Goal: Find specific page/section: Find specific page/section

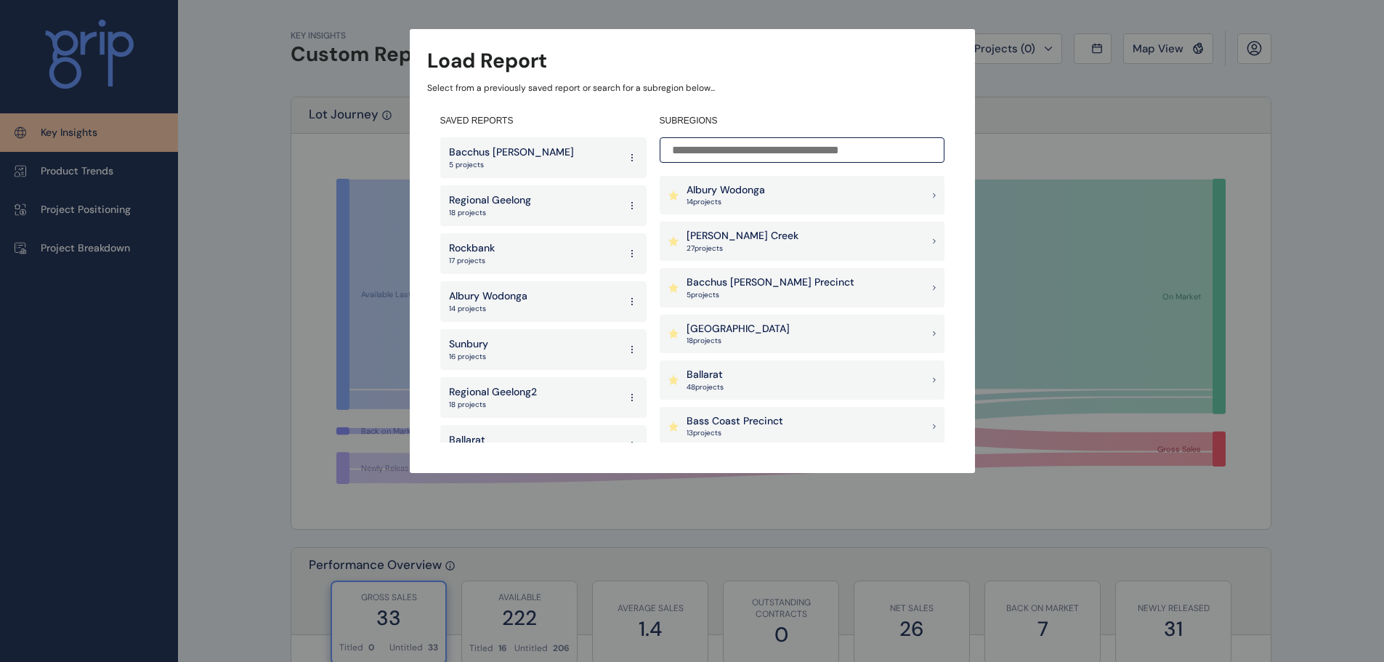
click at [859, 183] on div "Albury Wodonga 14 project s" at bounding box center [802, 195] width 285 height 39
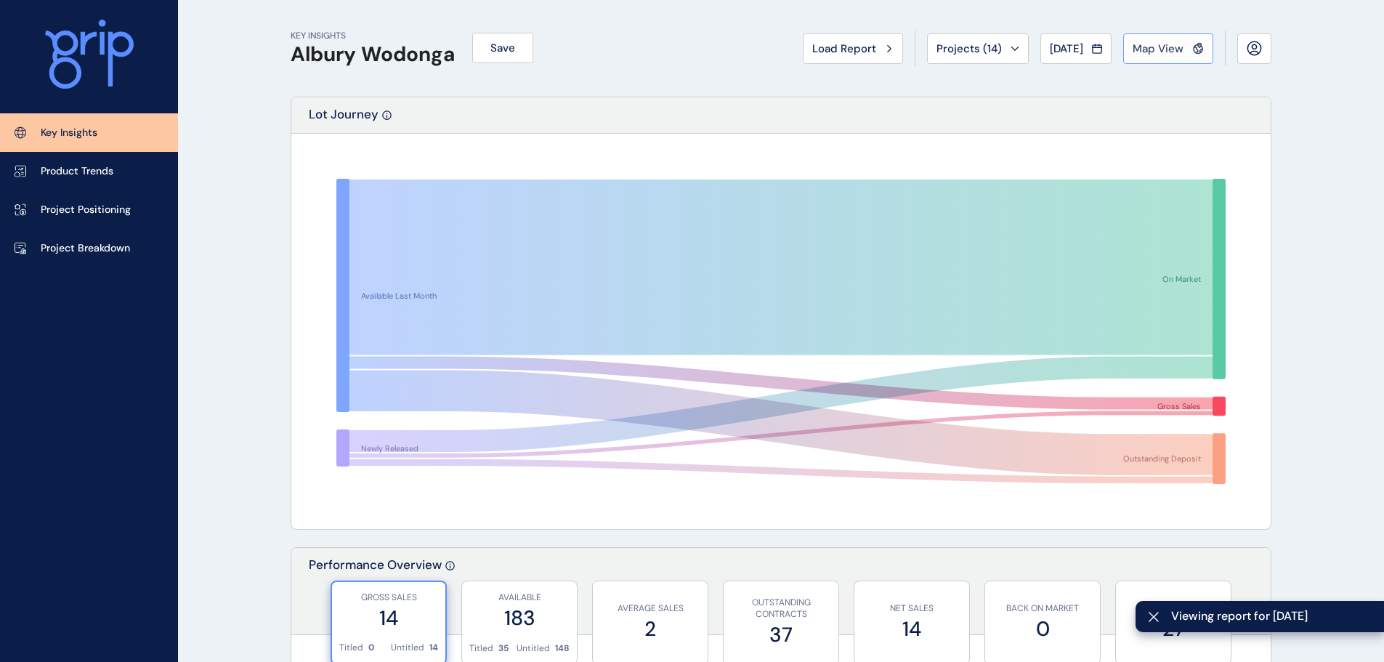
click at [1154, 57] on button "Map View" at bounding box center [1168, 48] width 90 height 31
